Goal: Information Seeking & Learning: Learn about a topic

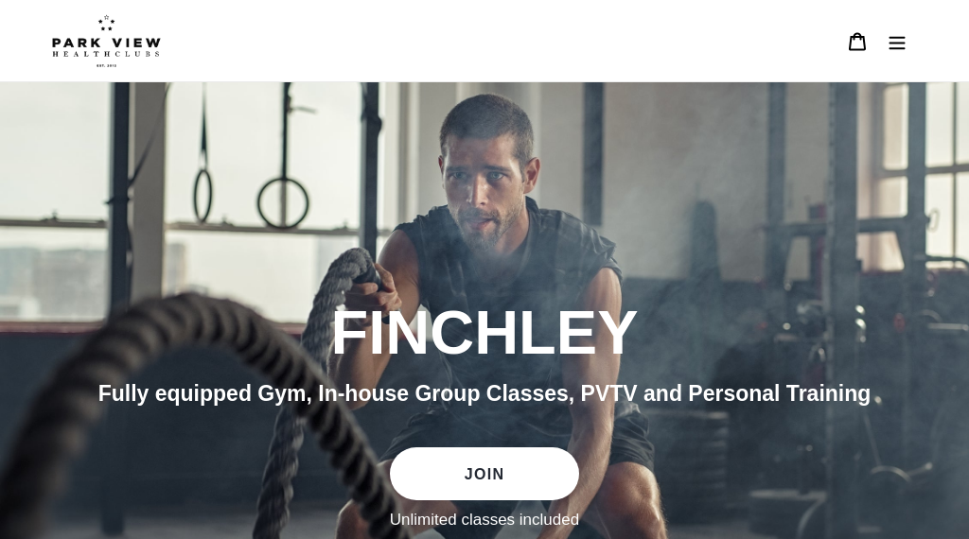
click at [893, 43] on icon "Menu" at bounding box center [898, 42] width 16 height 13
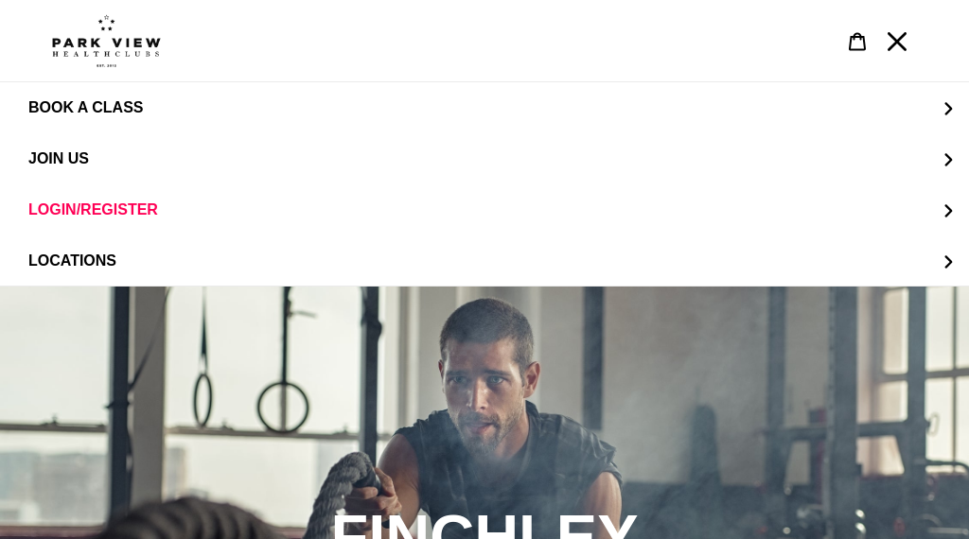
click at [87, 259] on span "LOCATIONS" at bounding box center [72, 261] width 88 height 16
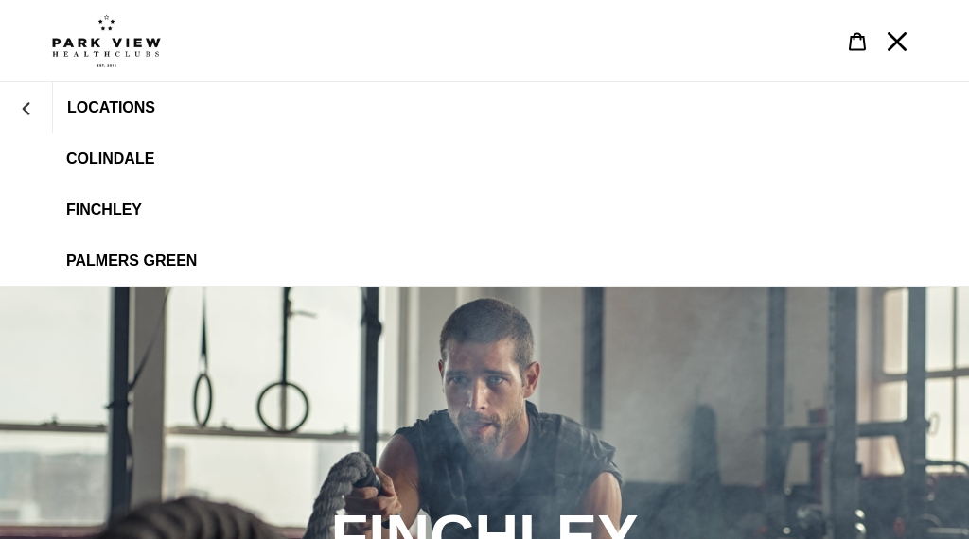
click at [121, 209] on span "Finchley" at bounding box center [104, 210] width 76 height 17
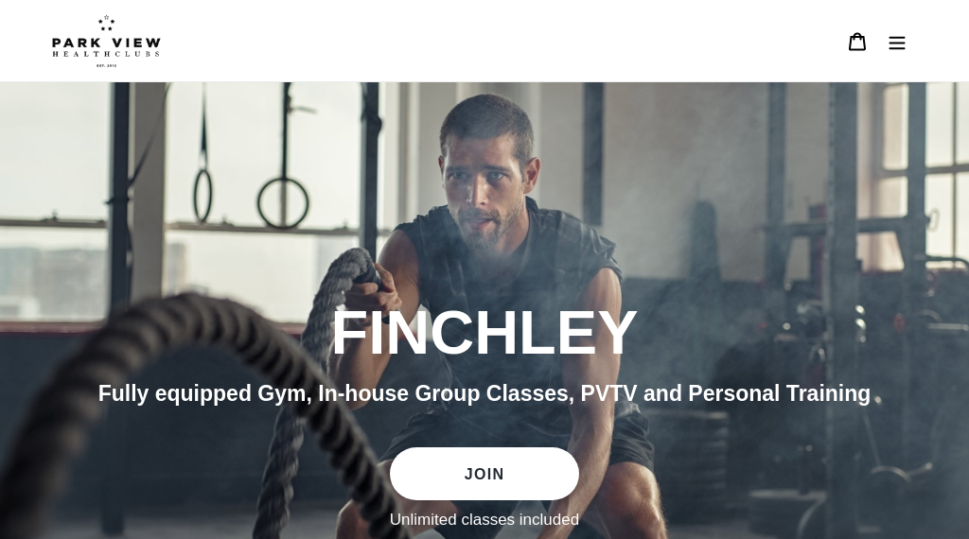
click at [900, 44] on icon "Menu" at bounding box center [898, 42] width 16 height 13
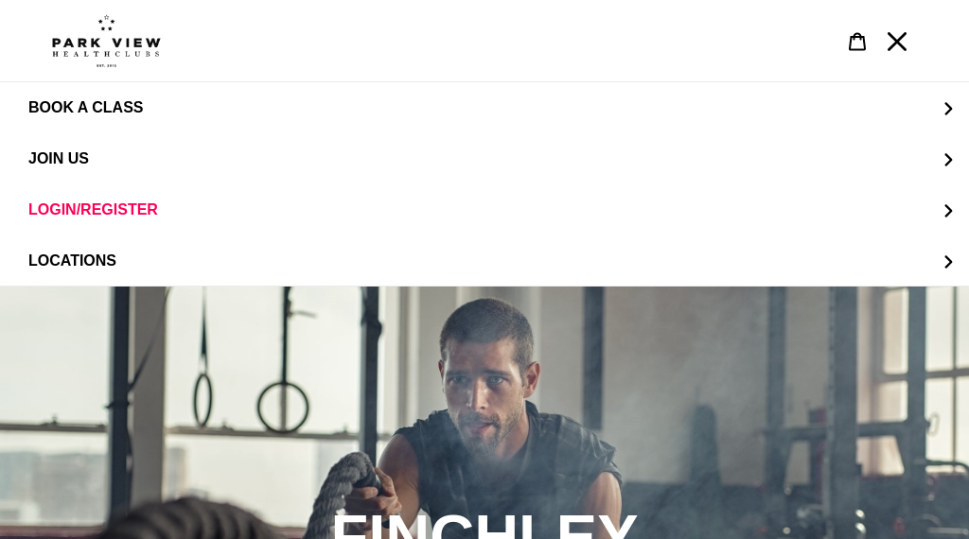
click at [87, 159] on span "JOIN US" at bounding box center [58, 158] width 61 height 17
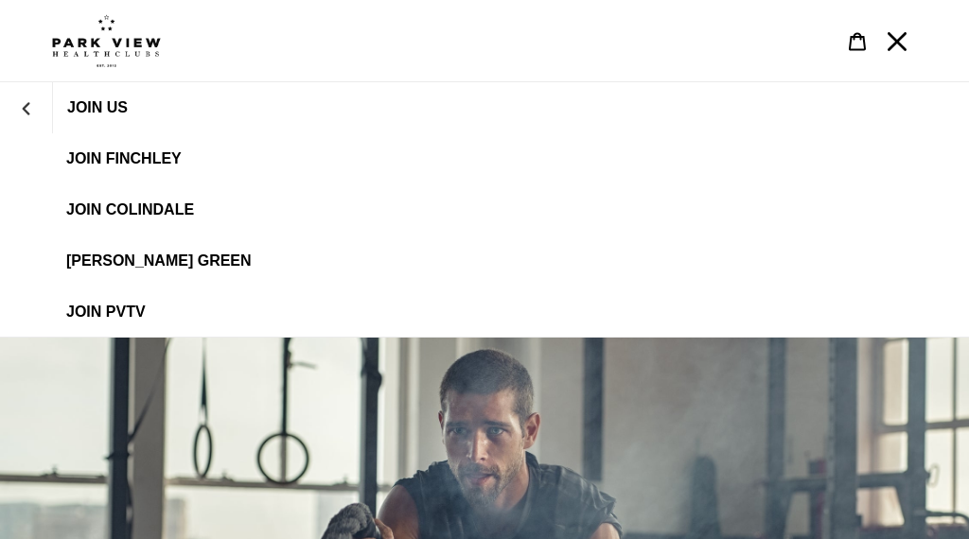
click at [118, 313] on span "JOIN PVTV" at bounding box center [105, 312] width 79 height 17
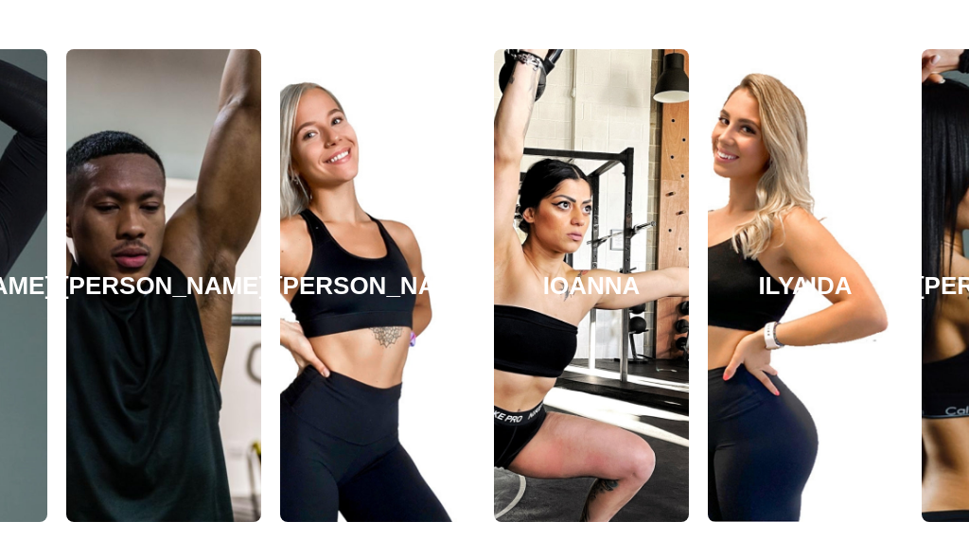
scroll to position [1400, 0]
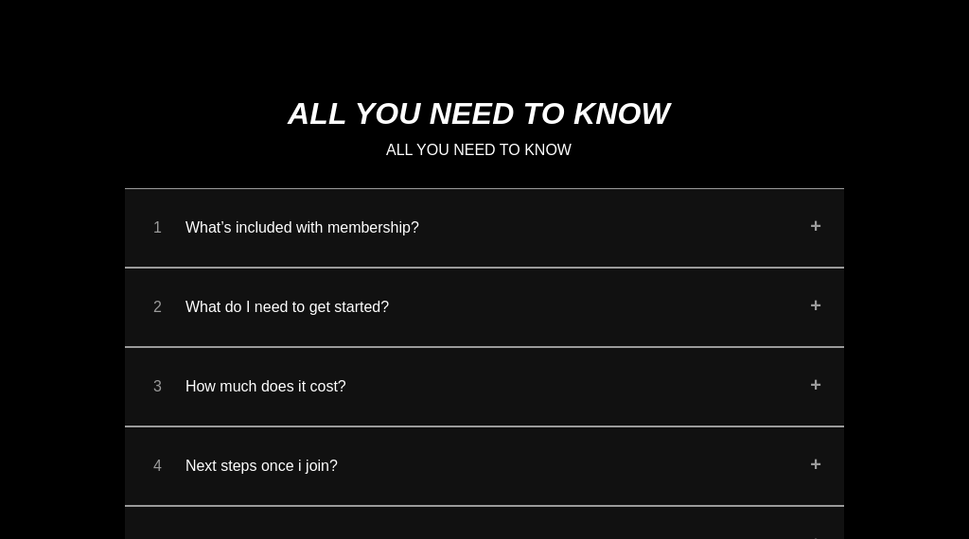
click at [809, 268] on button "1 What’s included with membership?" at bounding box center [484, 228] width 719 height 79
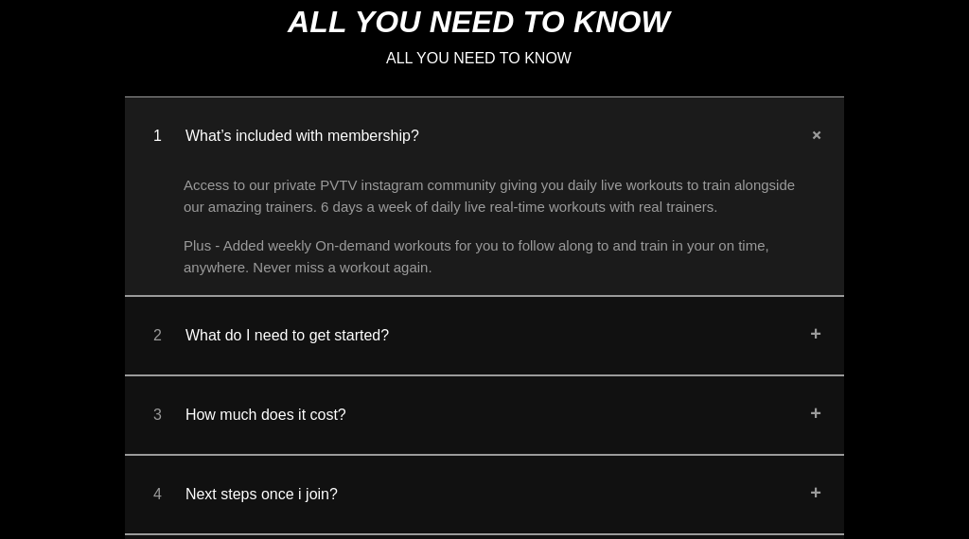
scroll to position [4566, 0]
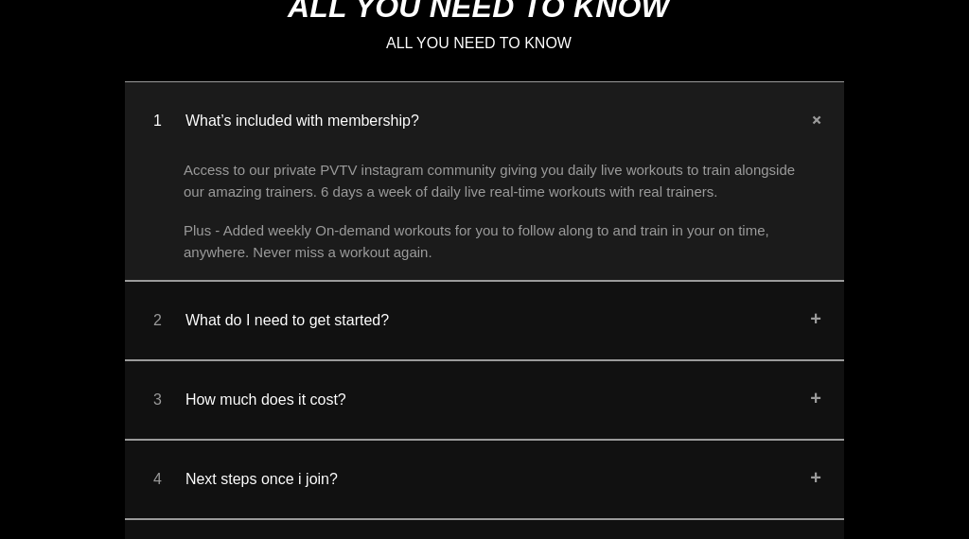
click at [819, 361] on button "2 What do I need to get started?" at bounding box center [484, 321] width 719 height 79
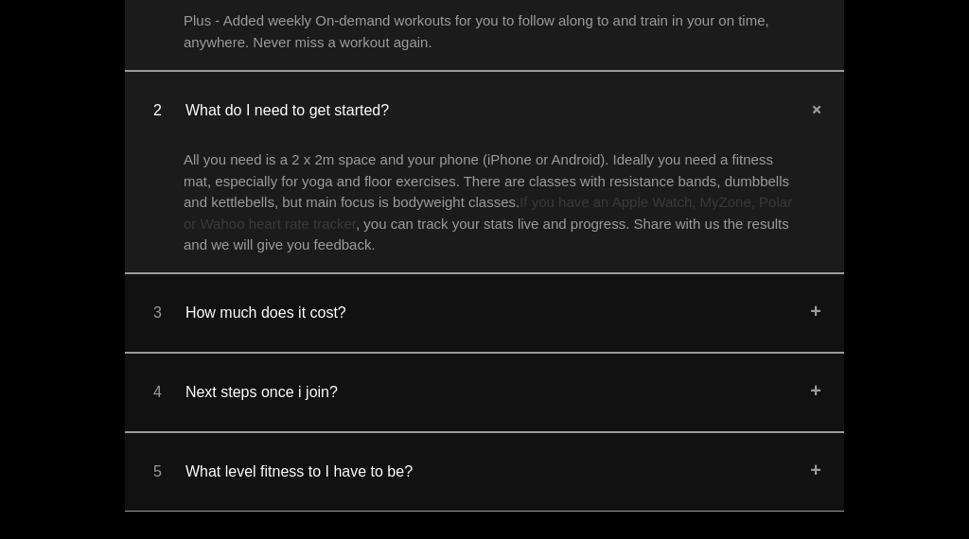
scroll to position [4777, 0]
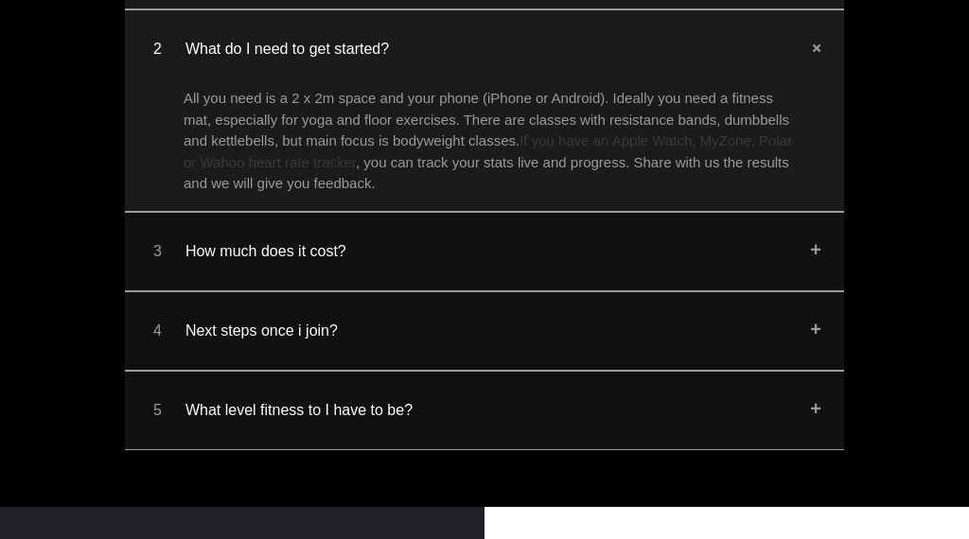
click at [819, 371] on button "4 Next steps once i join?" at bounding box center [484, 331] width 719 height 79
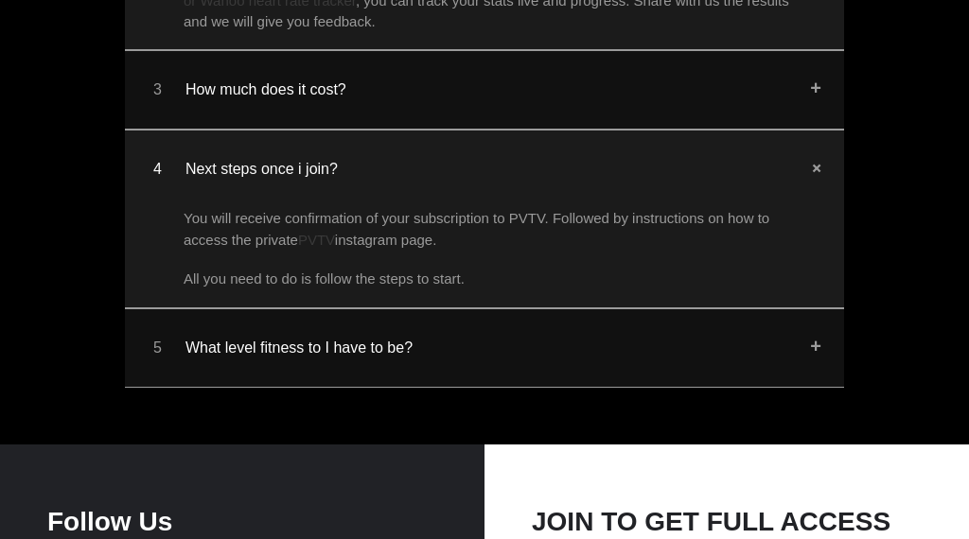
scroll to position [5000, 0]
click at [821, 387] on button "5 What level fitness to I have to be?" at bounding box center [484, 347] width 719 height 79
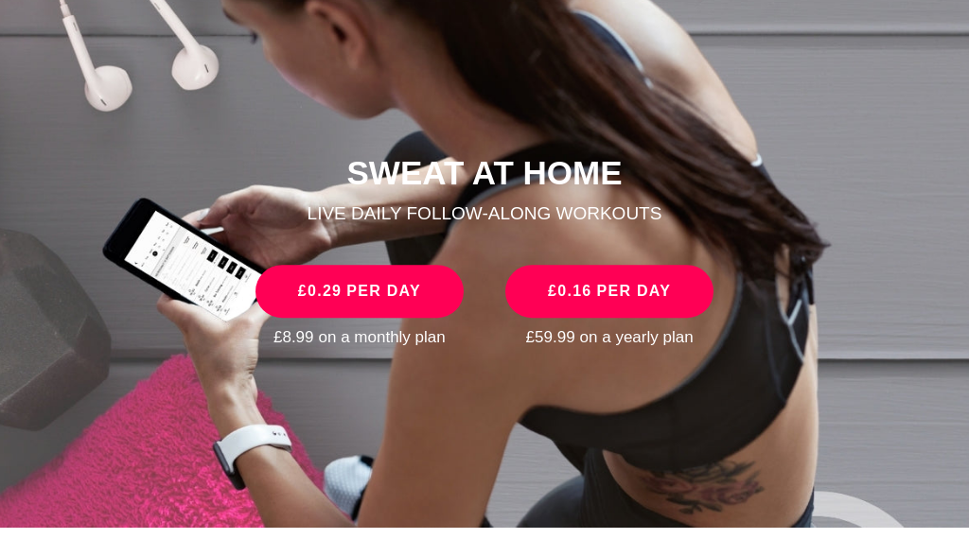
scroll to position [0, 0]
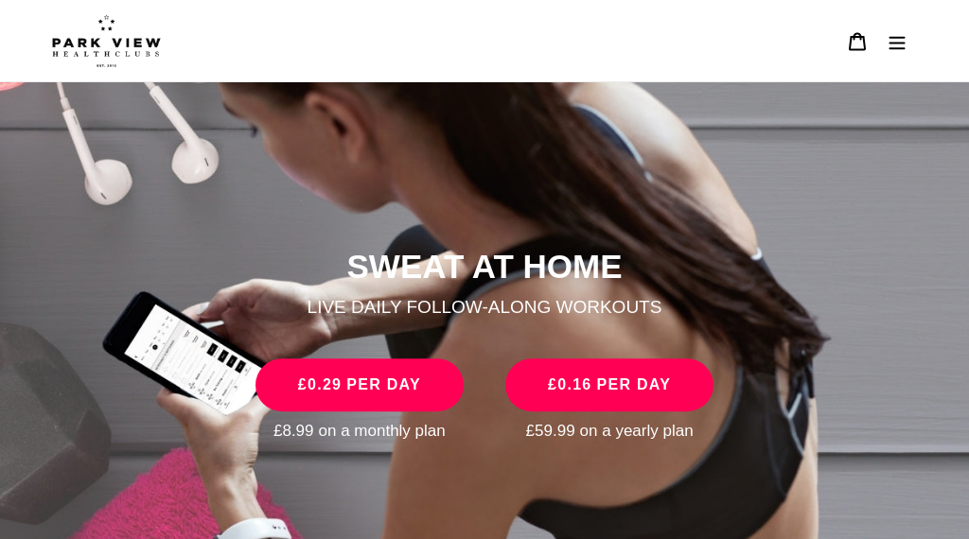
click at [895, 42] on icon "Menu" at bounding box center [898, 42] width 16 height 13
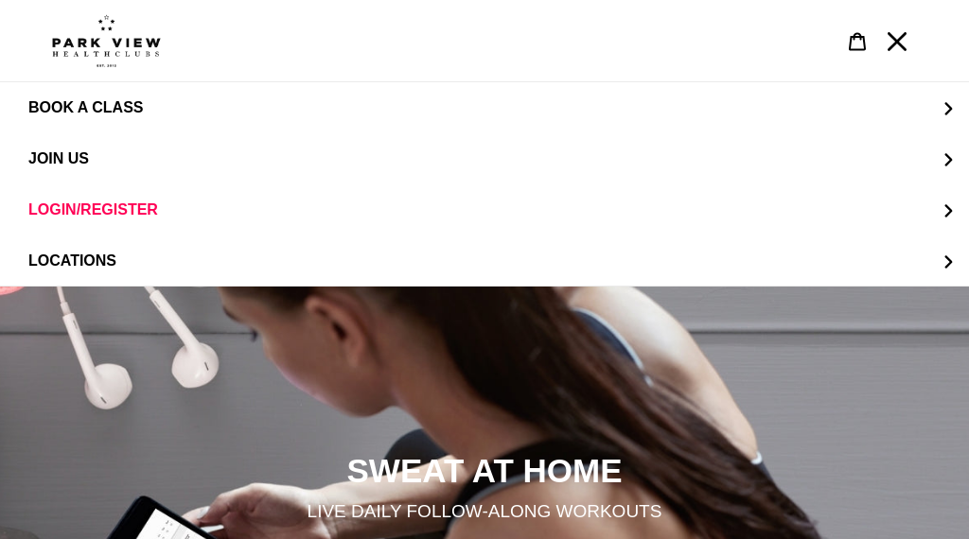
click at [74, 155] on span "JOIN US" at bounding box center [58, 158] width 61 height 16
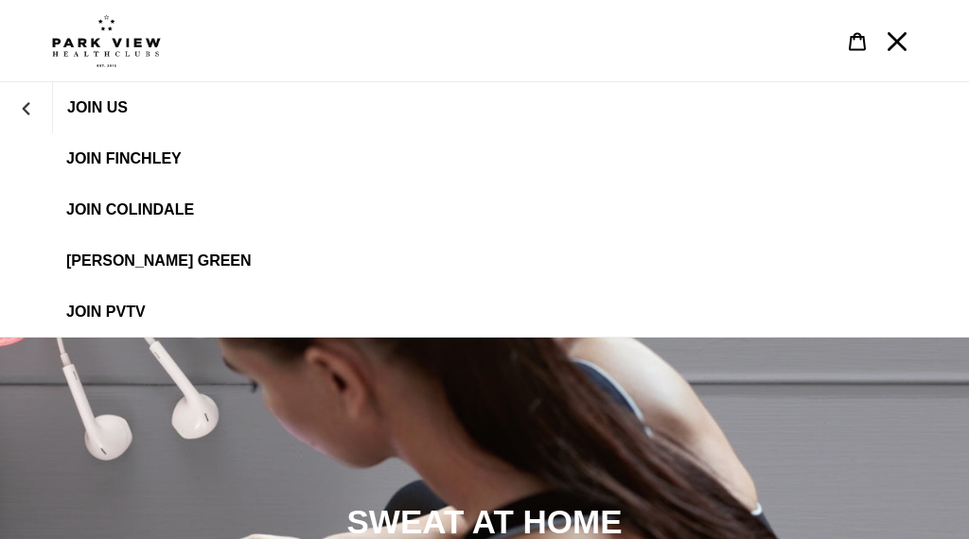
click at [145, 167] on span "JOIN FINCHLEY" at bounding box center [123, 158] width 115 height 17
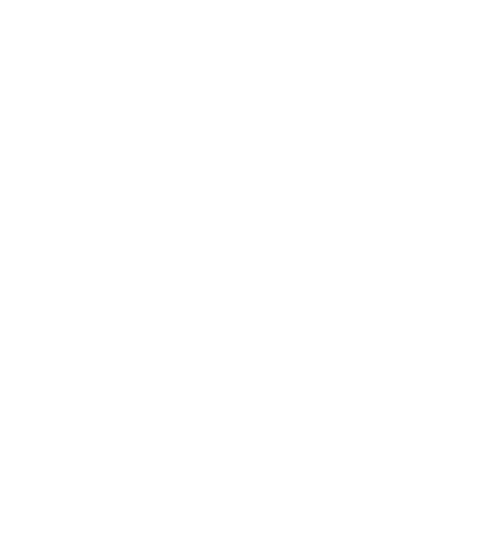
scroll to position [1288, 0]
